Goal: Transaction & Acquisition: Register for event/course

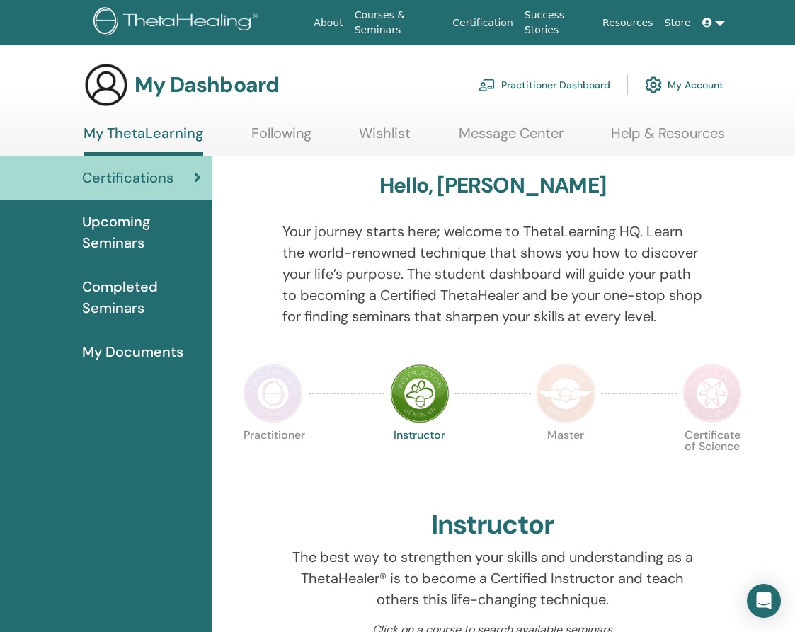
click at [118, 229] on span "Upcoming Seminars" at bounding box center [141, 232] width 119 height 42
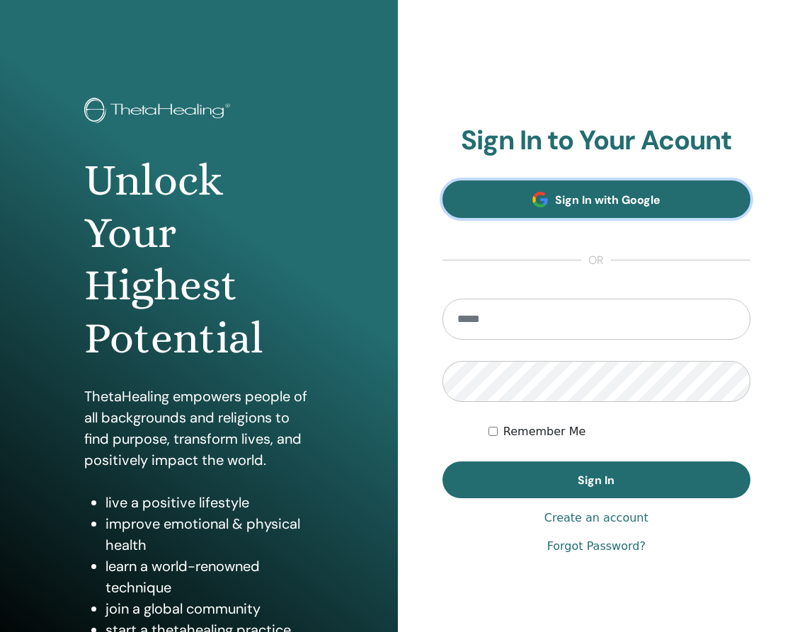
click at [536, 211] on link "Sign In with Google" at bounding box center [596, 200] width 309 height 38
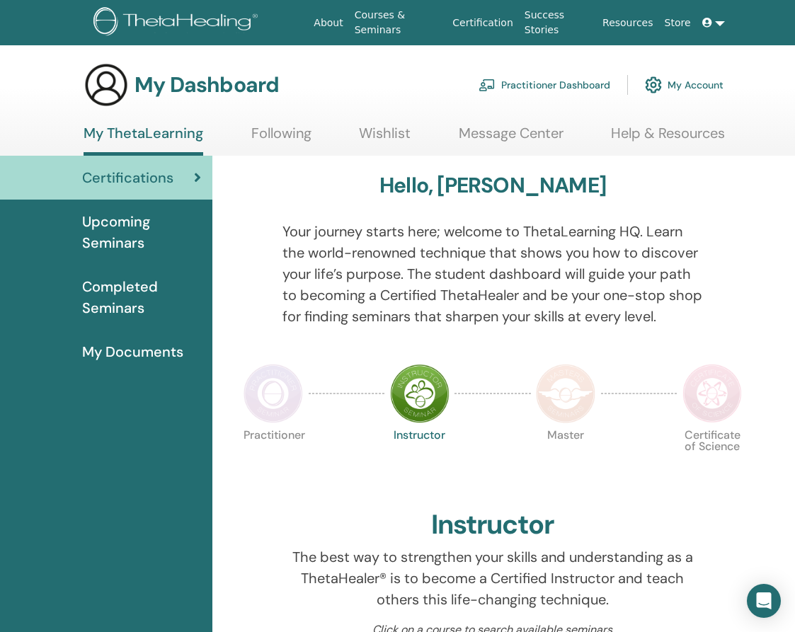
click at [280, 382] on img at bounding box center [273, 393] width 59 height 59
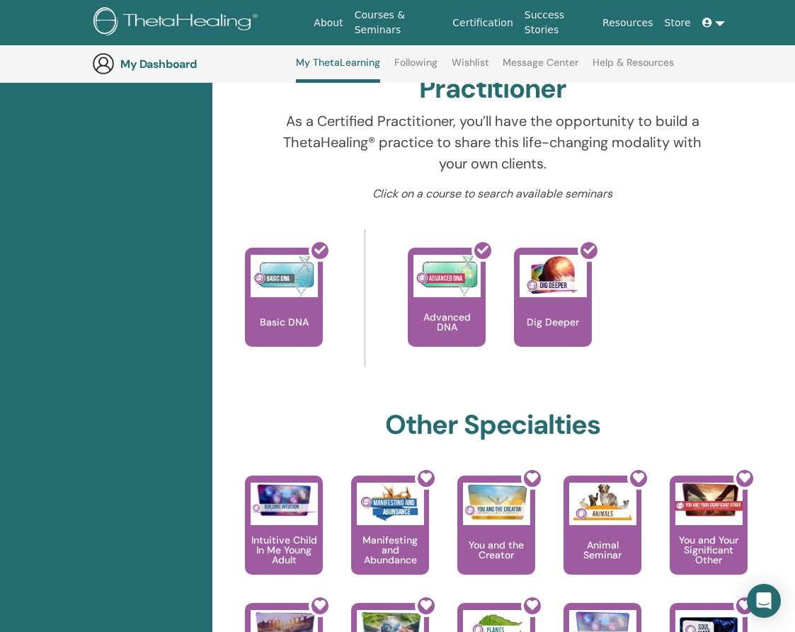
scroll to position [476, 0]
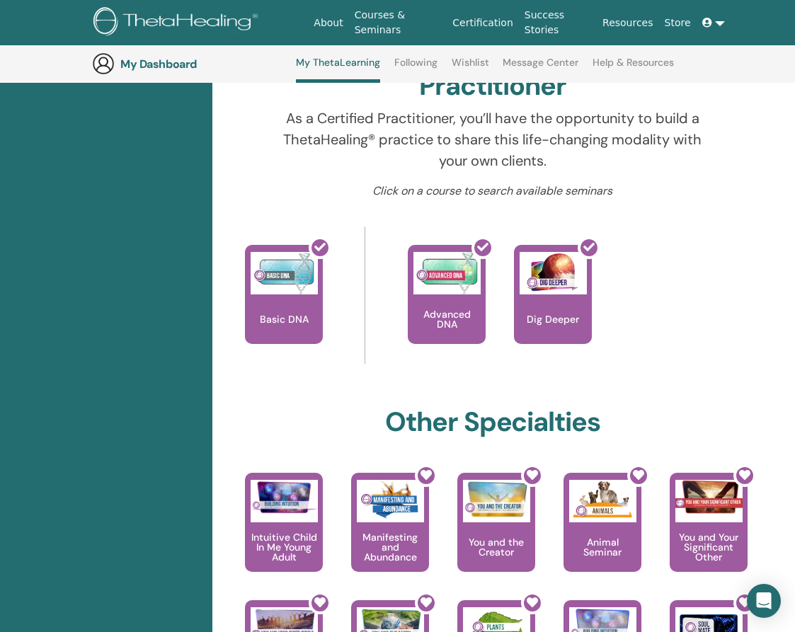
click at [665, 158] on p "As a Certified Practitioner, you’ll have the opportunity to build a ThetaHealin…" at bounding box center [492, 140] width 421 height 64
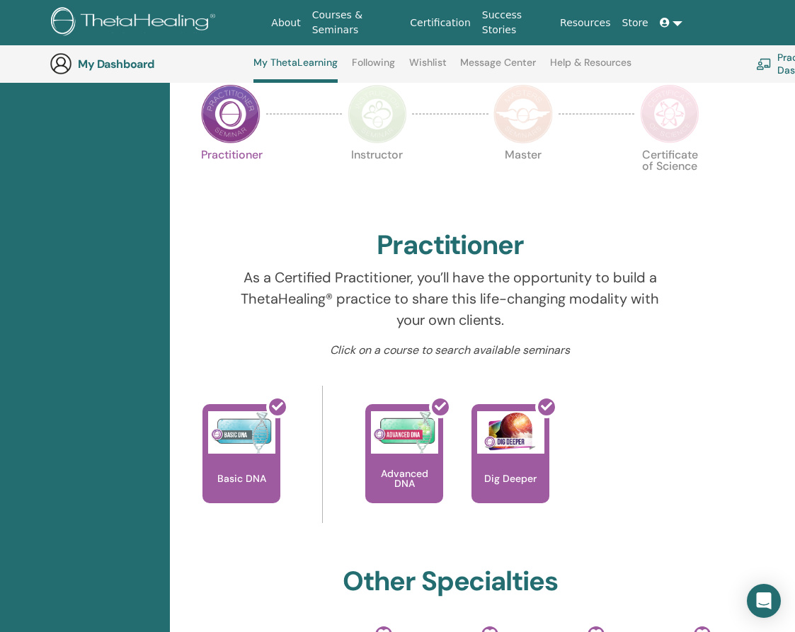
scroll to position [315, 42]
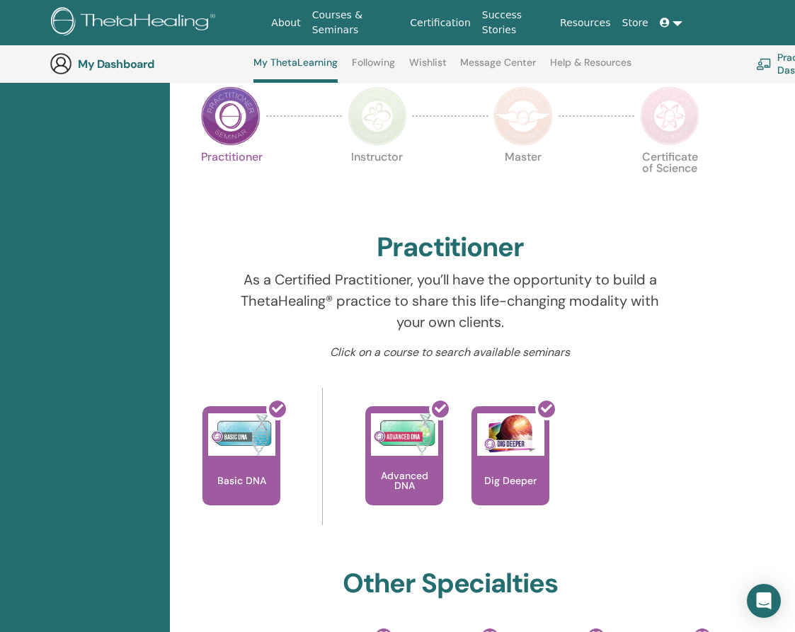
click at [378, 131] on img at bounding box center [377, 115] width 59 height 59
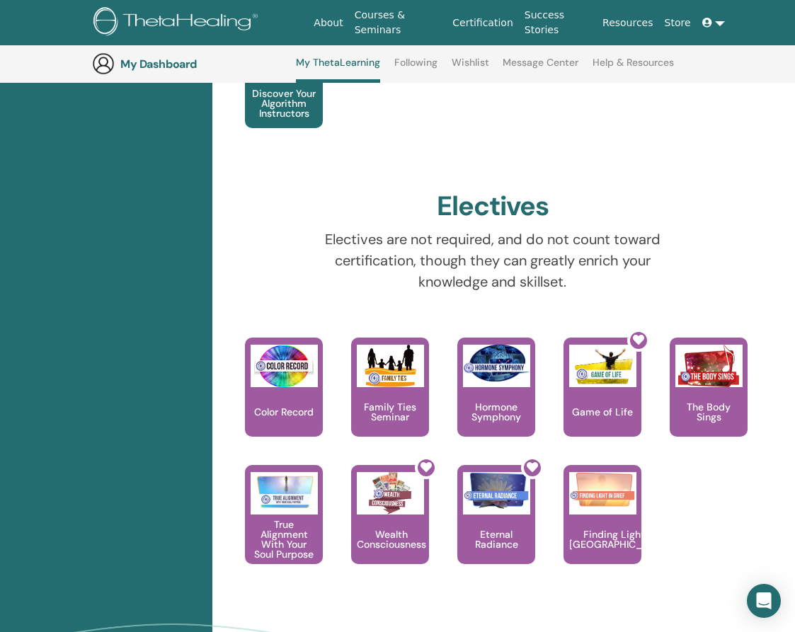
scroll to position [1334, 0]
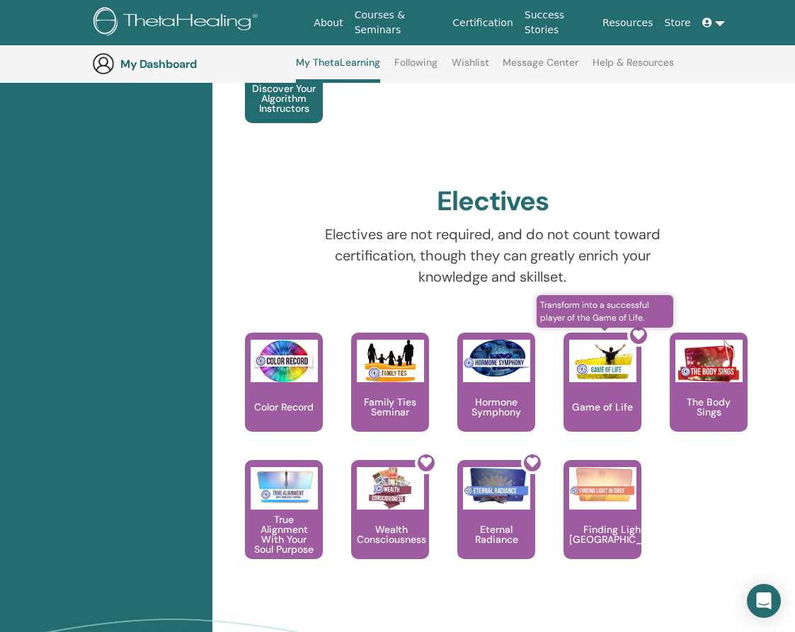
click at [619, 399] on div at bounding box center [611, 387] width 78 height 127
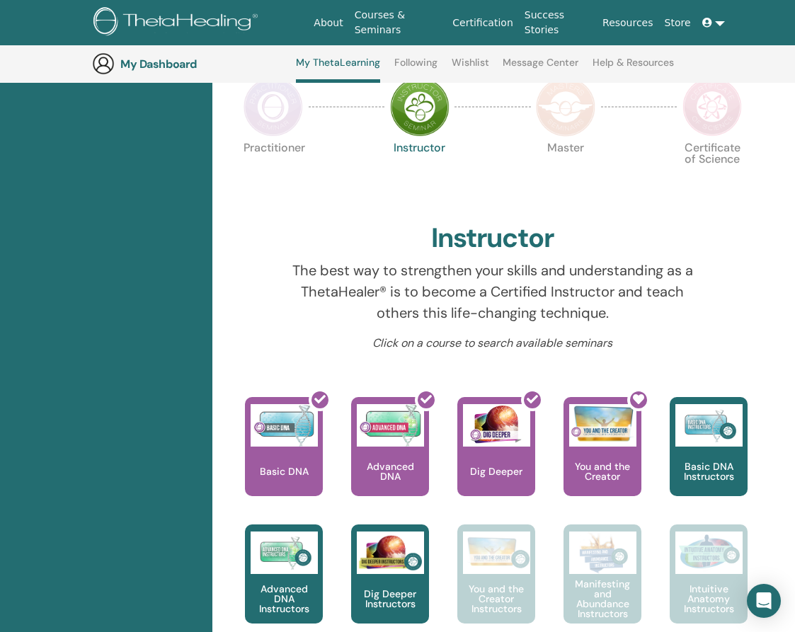
scroll to position [316, 0]
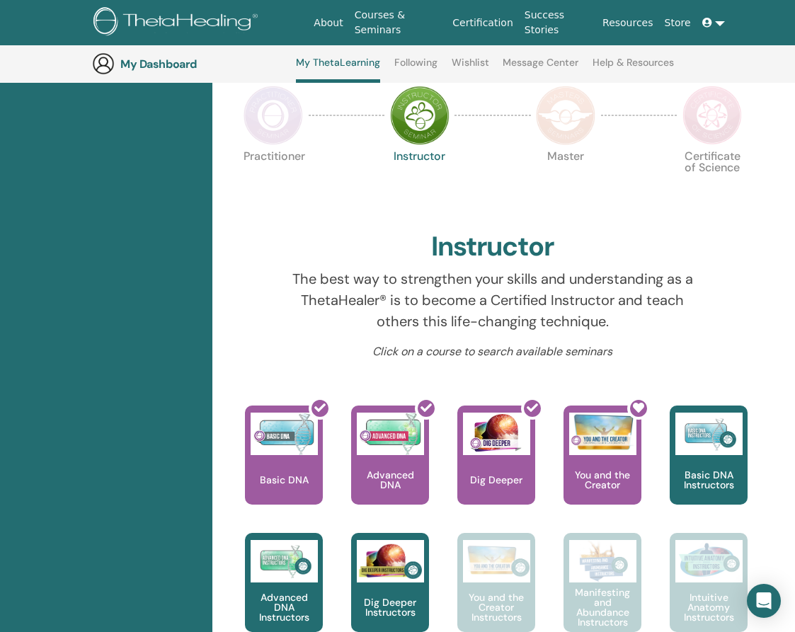
click at [454, 66] on link "Wishlist" at bounding box center [471, 68] width 38 height 23
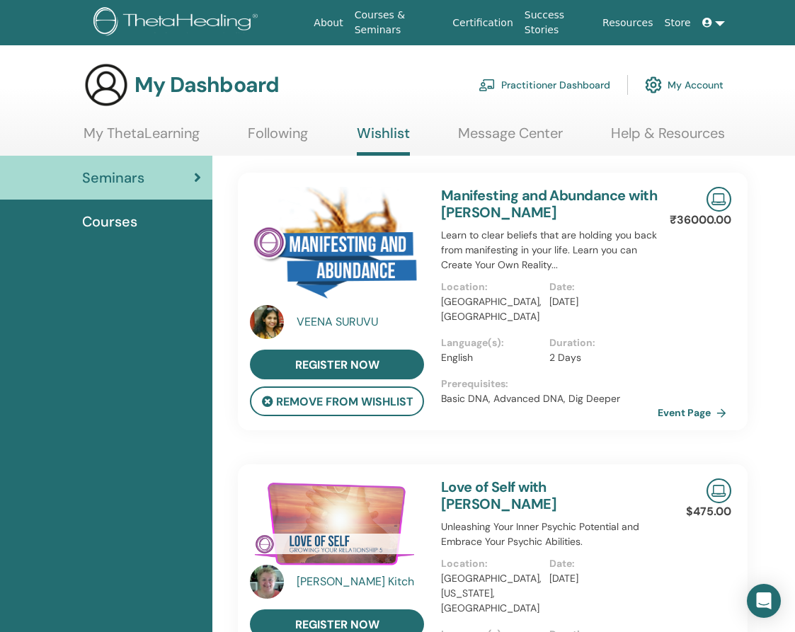
click at [170, 135] on link "My ThetaLearning" at bounding box center [142, 139] width 116 height 28
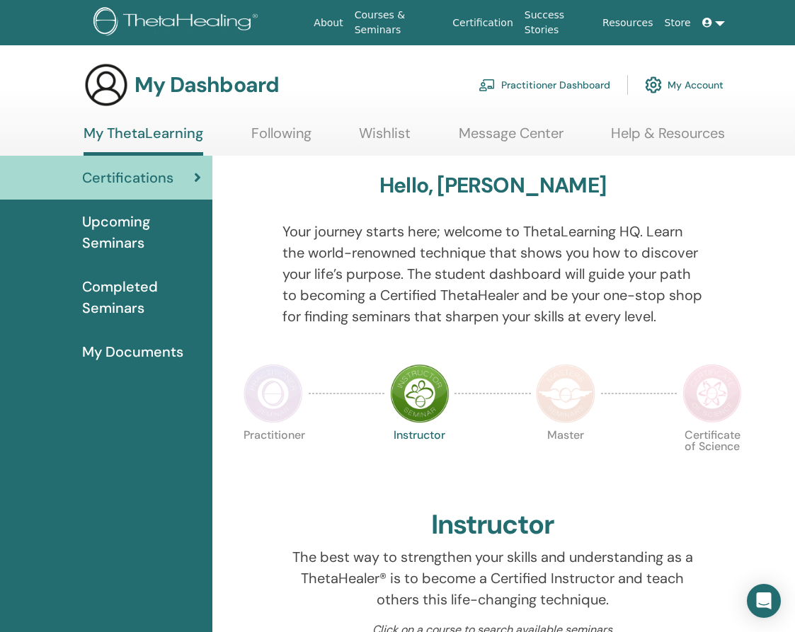
click at [166, 217] on span "Upcoming Seminars" at bounding box center [141, 232] width 119 height 42
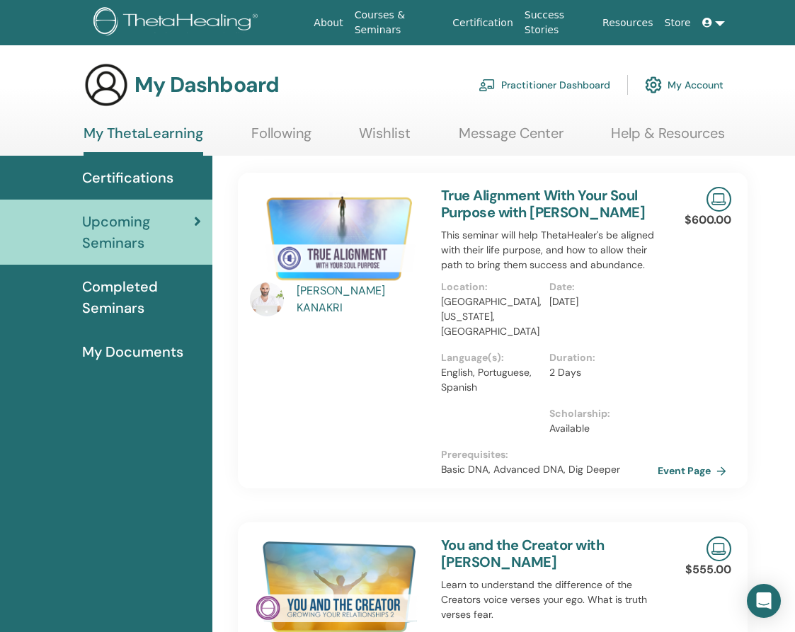
click at [385, 145] on link "Wishlist" at bounding box center [385, 139] width 52 height 28
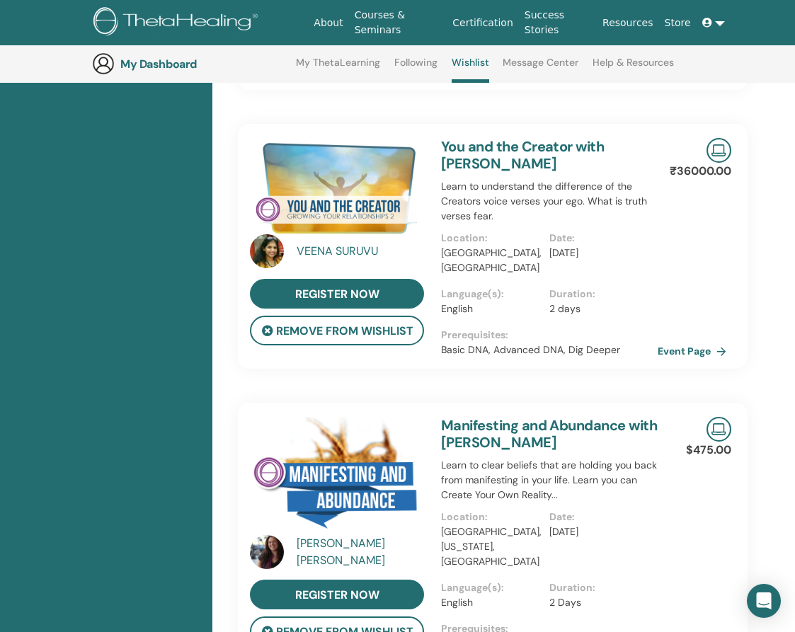
scroll to position [714, 0]
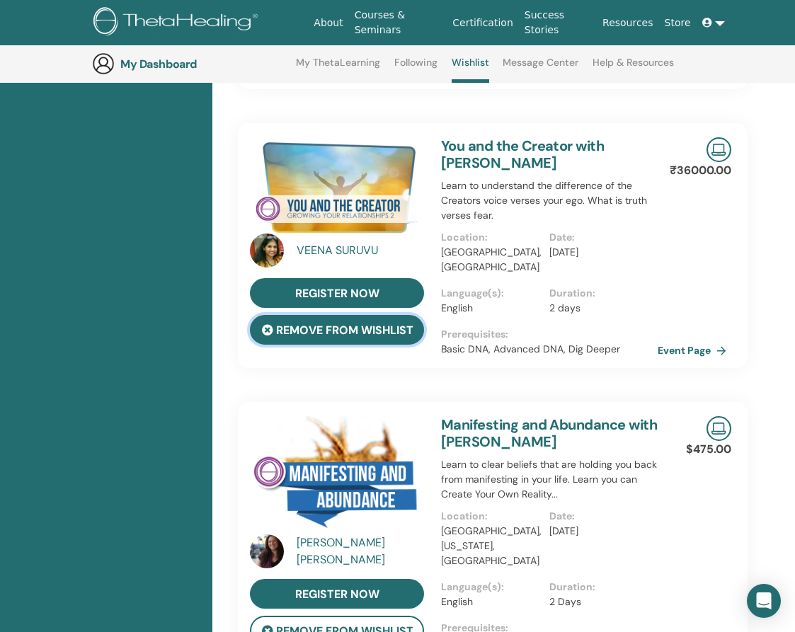
click at [399, 315] on button "remove from wishlist" at bounding box center [337, 330] width 174 height 30
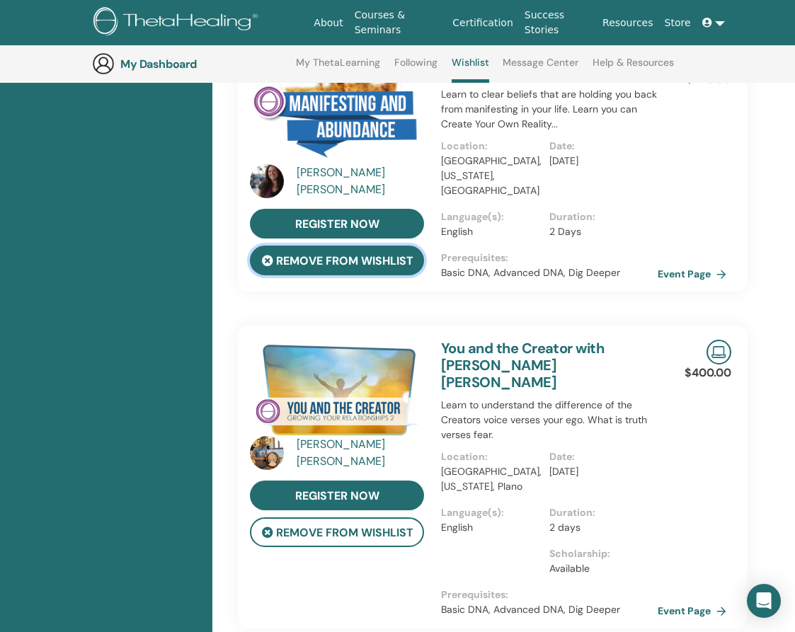
scroll to position [828, 0]
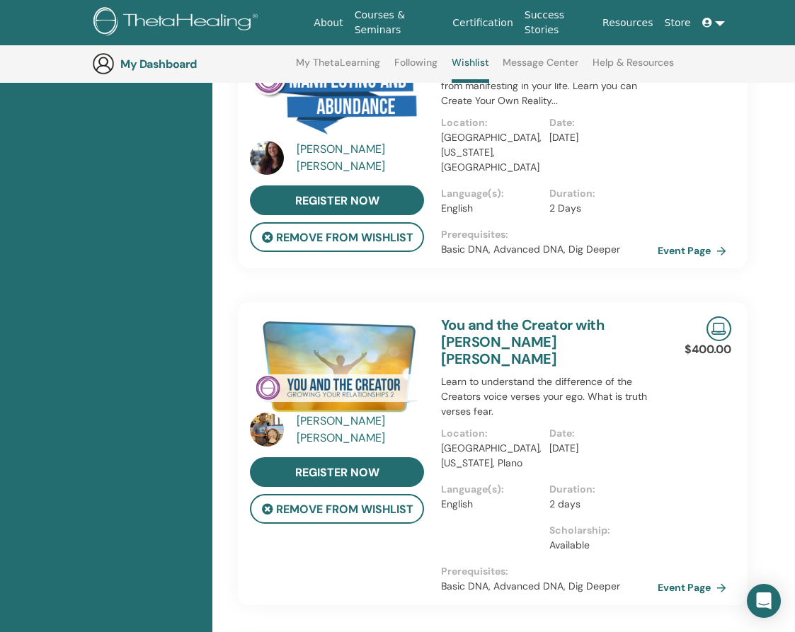
click at [603, 441] on p "[DATE]" at bounding box center [599, 448] width 100 height 15
click at [692, 577] on link "Event Page" at bounding box center [697, 587] width 74 height 21
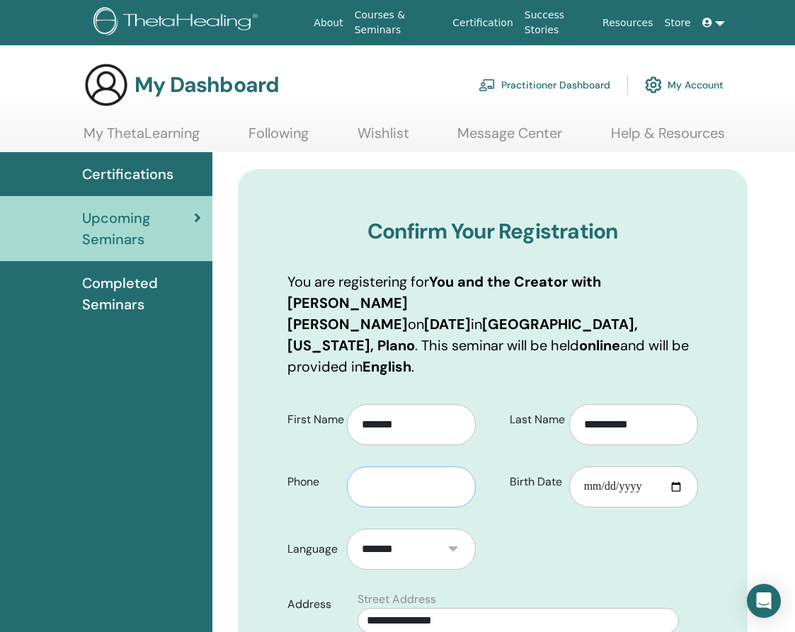
click at [436, 466] on input "text" at bounding box center [411, 486] width 129 height 41
type input "**********"
click at [672, 466] on input "Birth Date" at bounding box center [633, 486] width 129 height 41
type input "**********"
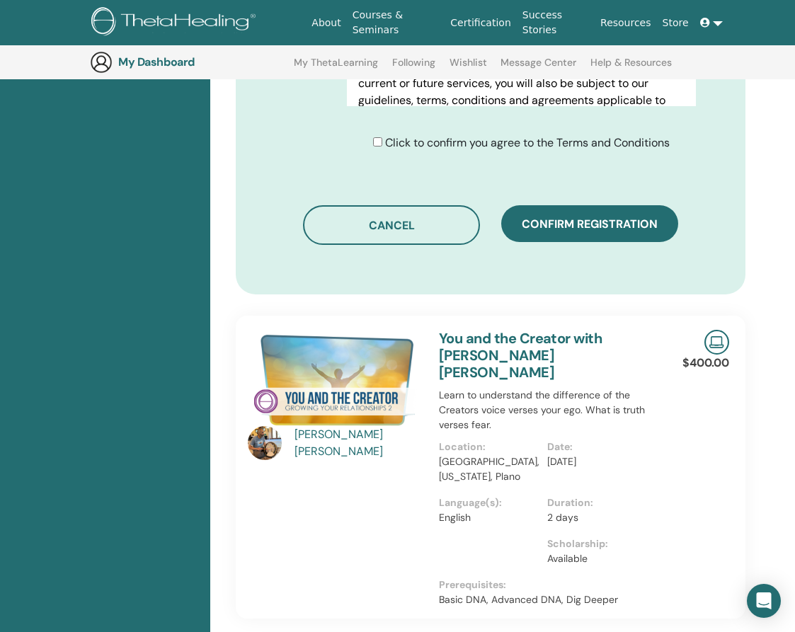
scroll to position [888, 2]
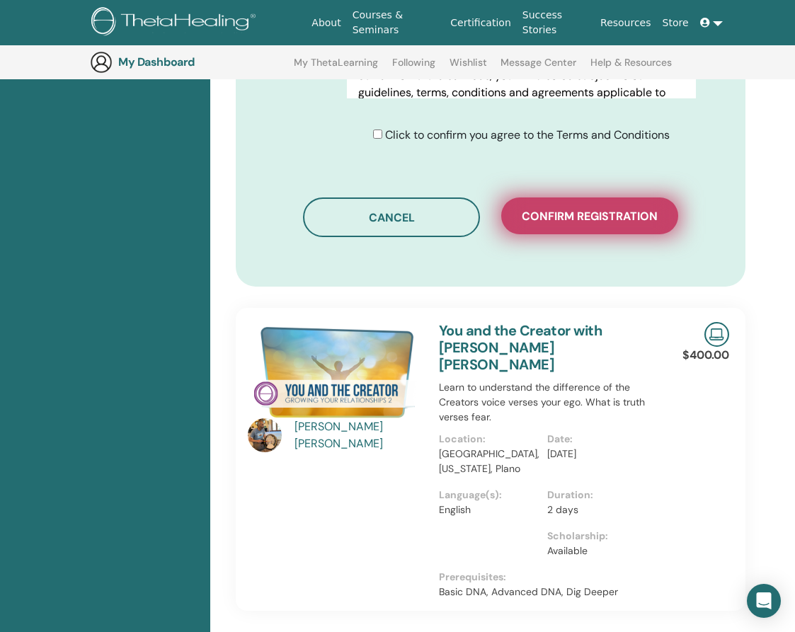
click at [587, 209] on span "Confirm registration" at bounding box center [590, 216] width 136 height 15
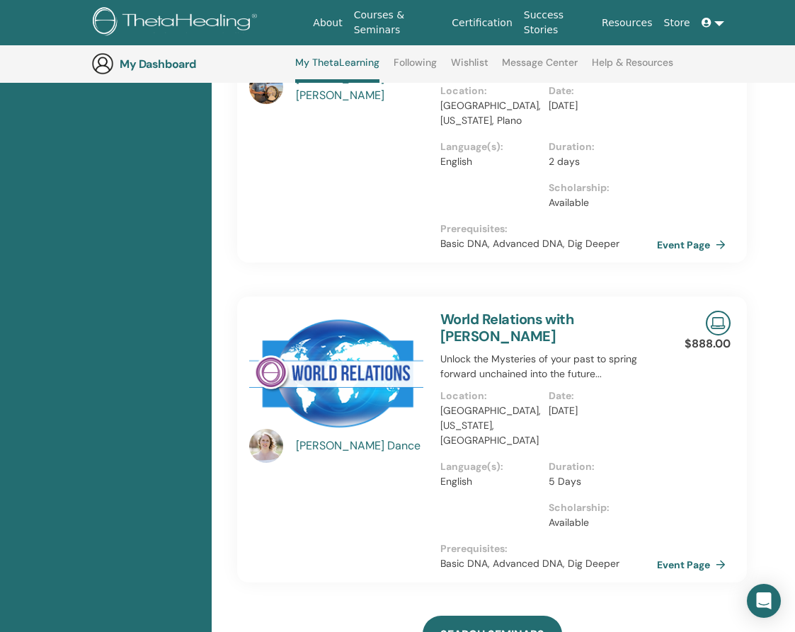
scroll to position [982, 1]
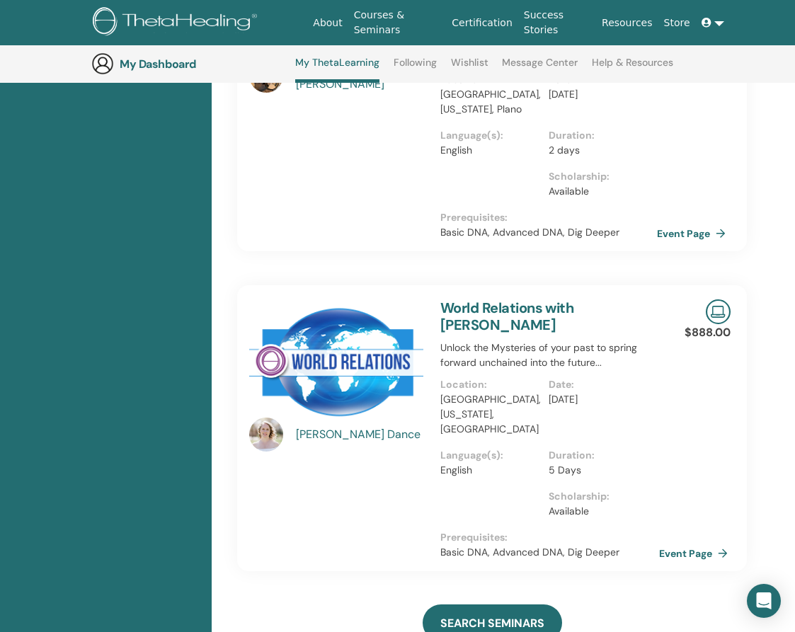
click at [697, 543] on link "Event Page" at bounding box center [696, 553] width 74 height 21
click at [752, 182] on div "[PERSON_NAME] [PERSON_NAME] You and the Creator with [PERSON_NAME] [PERSON_NAME…" at bounding box center [492, 99] width 531 height 303
click at [752, 184] on div "[PERSON_NAME] [PERSON_NAME] You and the Creator with [PERSON_NAME] [PERSON_NAME…" at bounding box center [492, 99] width 531 height 303
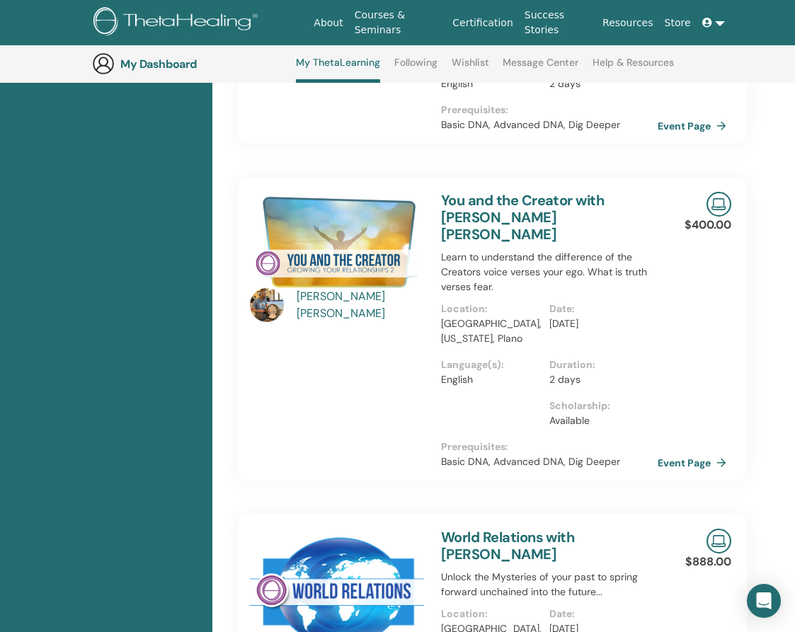
scroll to position [755, 0]
